Goal: Check status

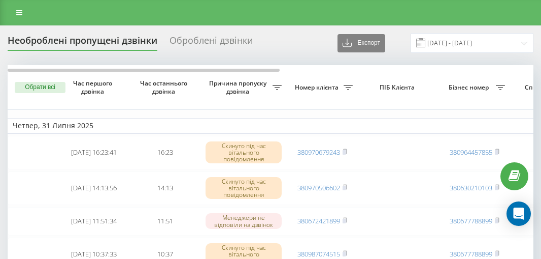
click at [451, 45] on input "[DATE] - [DATE]" at bounding box center [472, 43] width 123 height 20
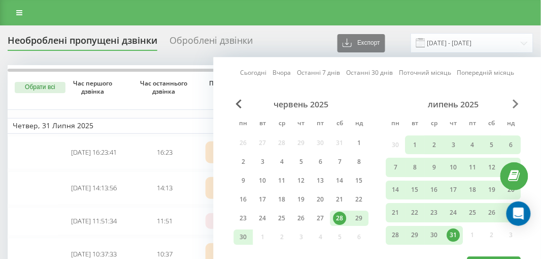
click at [519, 104] on span "Next Month" at bounding box center [516, 103] width 6 height 9
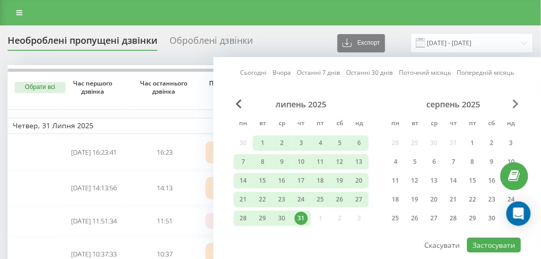
click at [519, 104] on span "Next Month" at bounding box center [516, 103] width 6 height 9
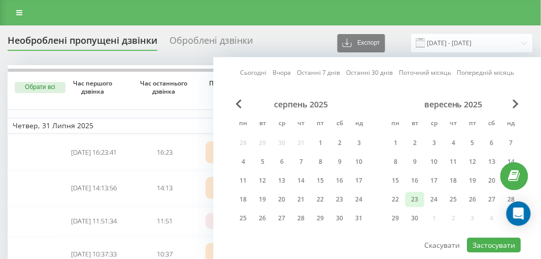
click at [414, 200] on div "23" at bounding box center [415, 198] width 13 height 13
drag, startPoint x: 482, startPoint y: 240, endPoint x: 442, endPoint y: 238, distance: 40.2
click at [482, 240] on button "Застосувати" at bounding box center [495, 244] width 54 height 15
type input "[DATE] - [DATE]"
